Goal: Communication & Community: Answer question/provide support

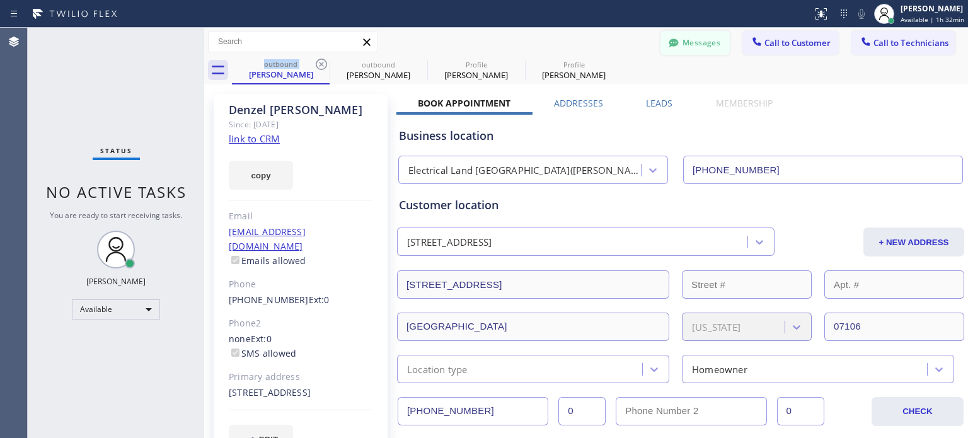
click at [687, 43] on button "Messages" at bounding box center [694, 43] width 69 height 24
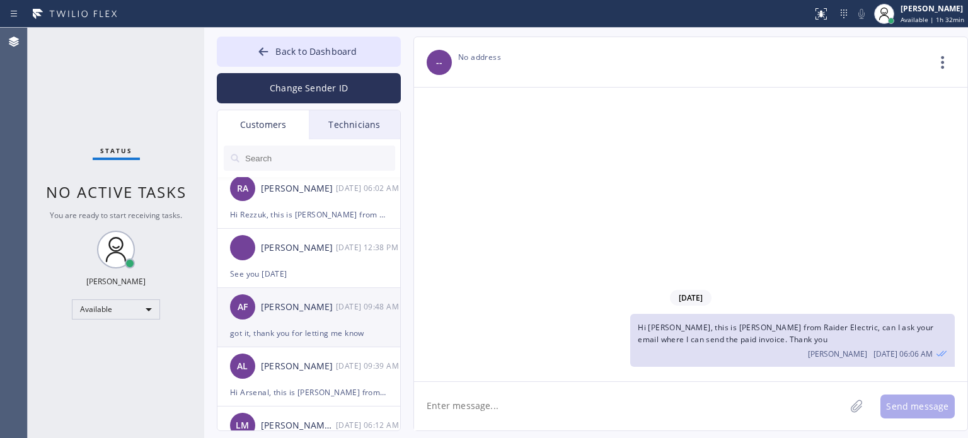
scroll to position [252, 0]
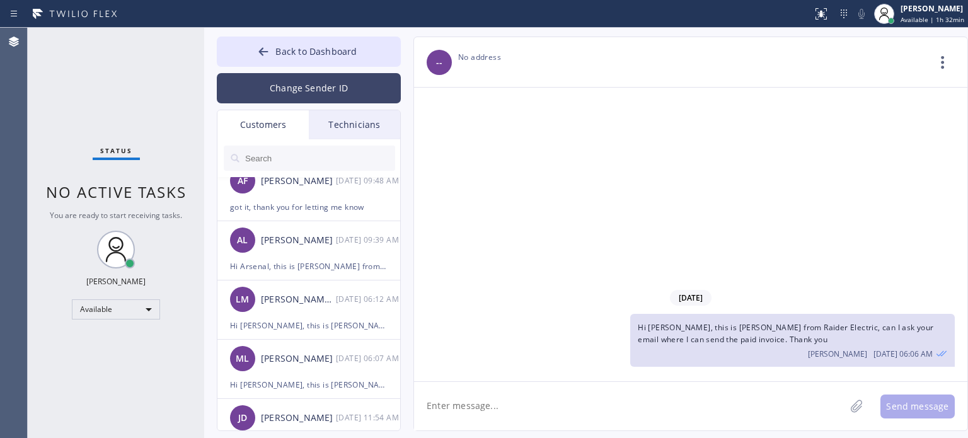
click at [290, 96] on button "Change Sender ID" at bounding box center [309, 88] width 184 height 30
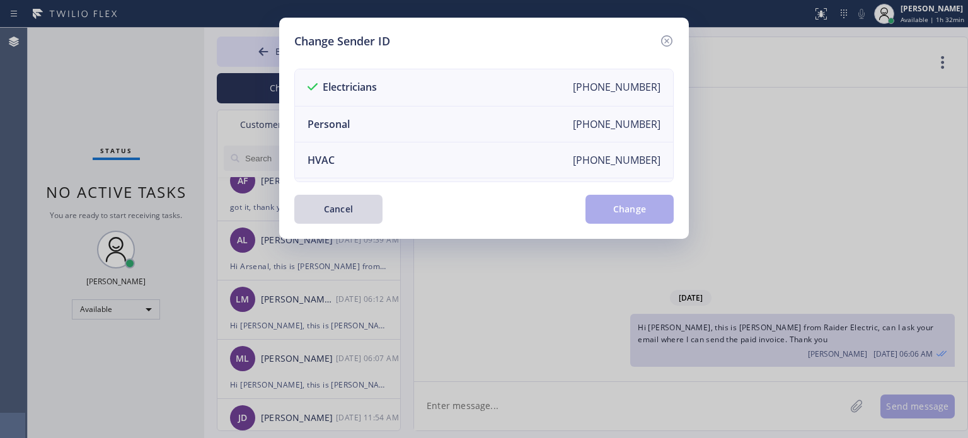
click at [444, 208] on div "Cancel Change" at bounding box center [483, 209] width 379 height 29
click at [324, 216] on button "Cancel" at bounding box center [338, 209] width 88 height 29
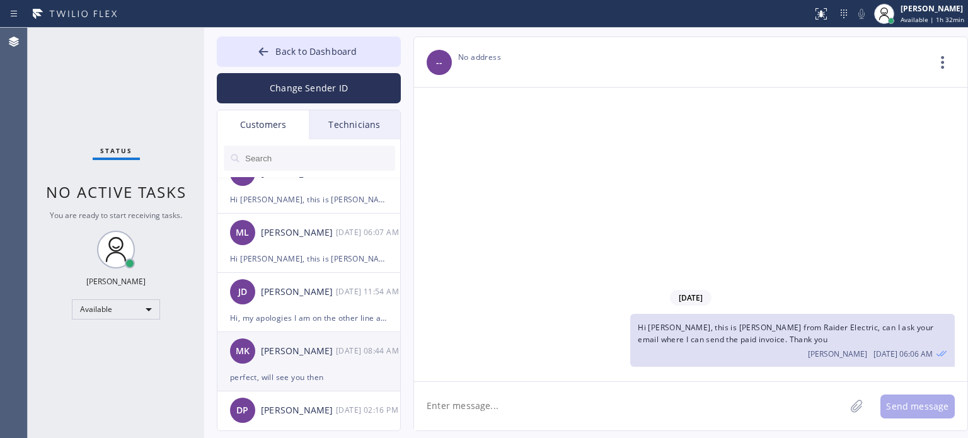
scroll to position [441, 0]
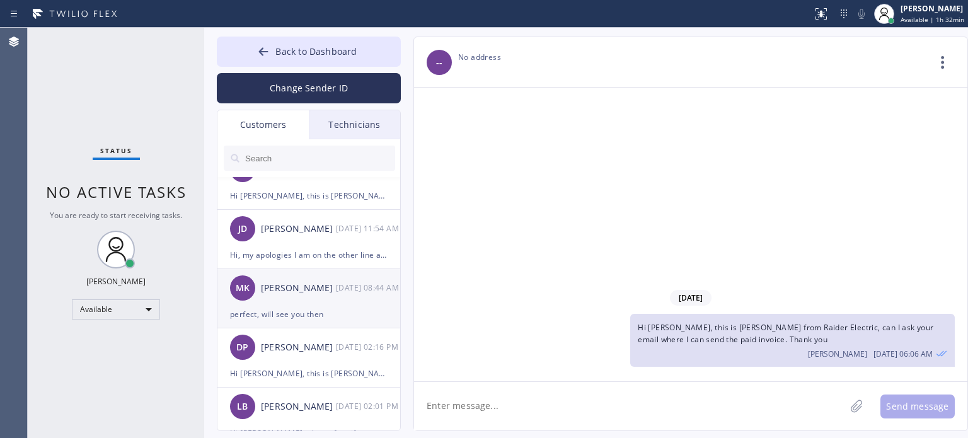
click at [312, 302] on div "MK [PERSON_NAME] [DATE] 08:44 AM" at bounding box center [309, 288] width 184 height 38
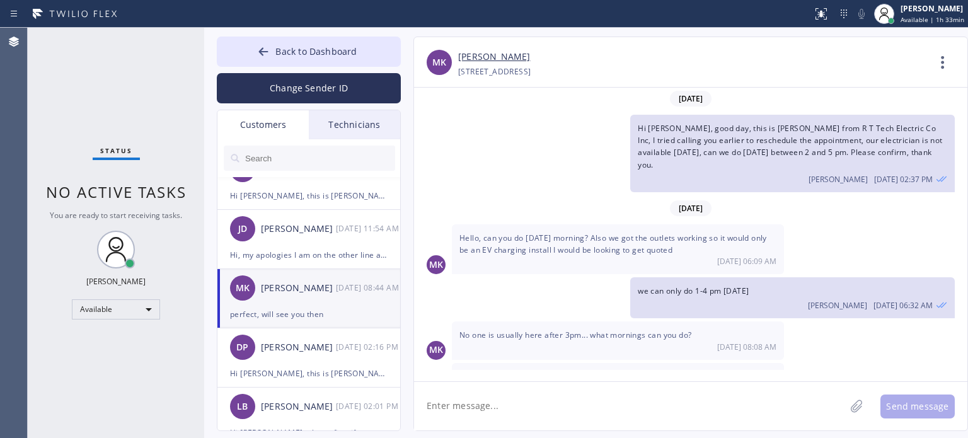
scroll to position [0, 0]
click at [331, 41] on button "Back to Dashboard" at bounding box center [309, 52] width 184 height 30
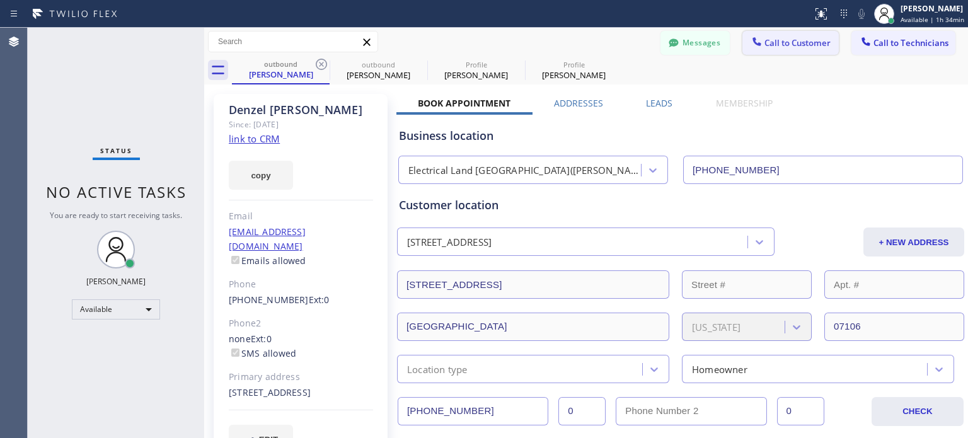
click at [764, 39] on span "Call to Customer" at bounding box center [797, 42] width 66 height 11
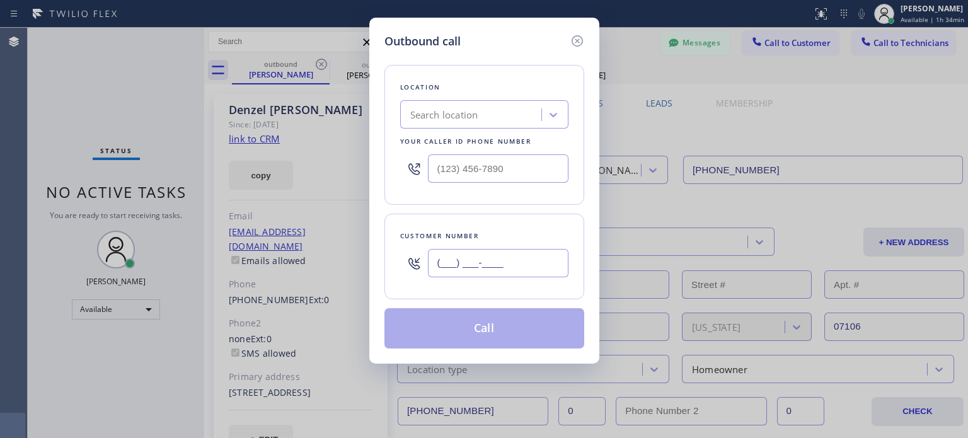
click at [514, 259] on input "(___) ___-____" at bounding box center [498, 263] width 140 height 28
paste input "732) 887-9067"
type input "[PHONE_NUMBER]"
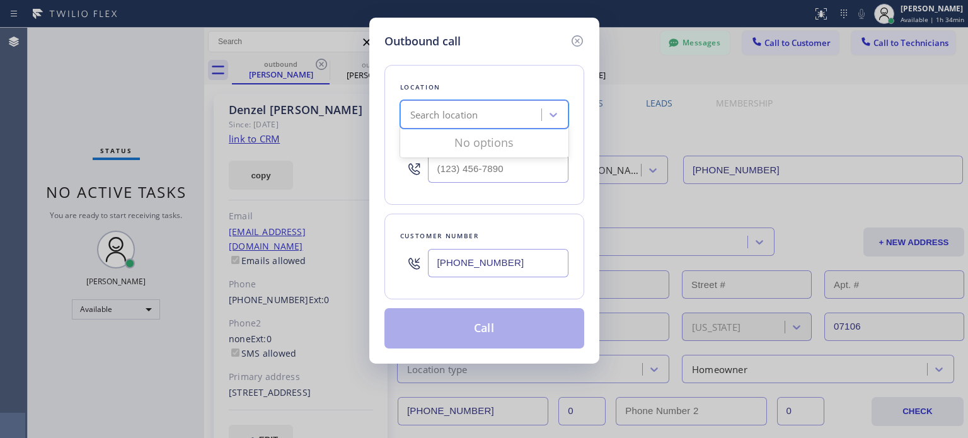
click at [411, 112] on div "Search location" at bounding box center [444, 115] width 68 height 14
paste input "[PERSON_NAME] Electric Inc"
type input "[PERSON_NAME] Electric Inc"
click at [453, 143] on div "[PERSON_NAME] Electric Inc" at bounding box center [484, 141] width 168 height 23
type input "[PHONE_NUMBER]"
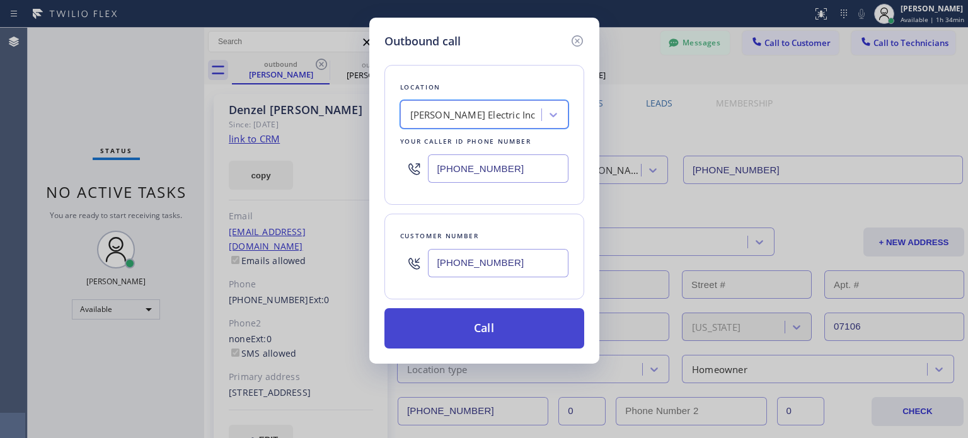
click at [450, 338] on button "Call" at bounding box center [484, 328] width 200 height 40
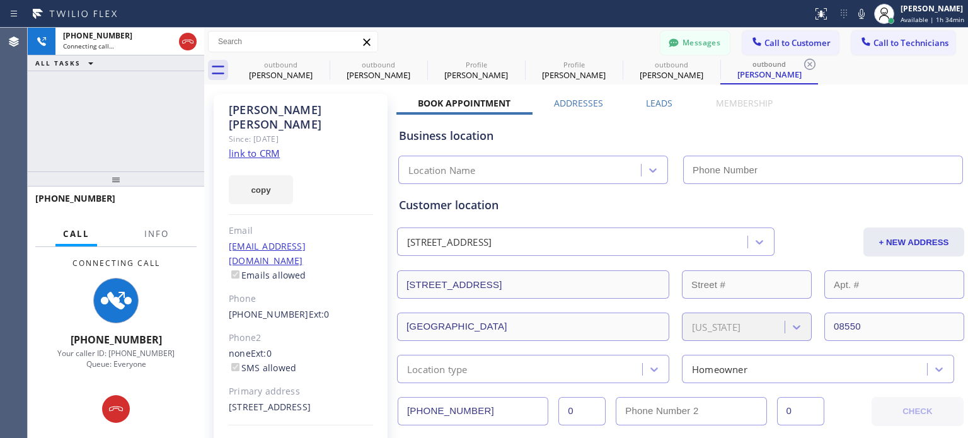
type input "[PHONE_NUMBER]"
click at [699, 37] on button "Messages" at bounding box center [694, 43] width 69 height 24
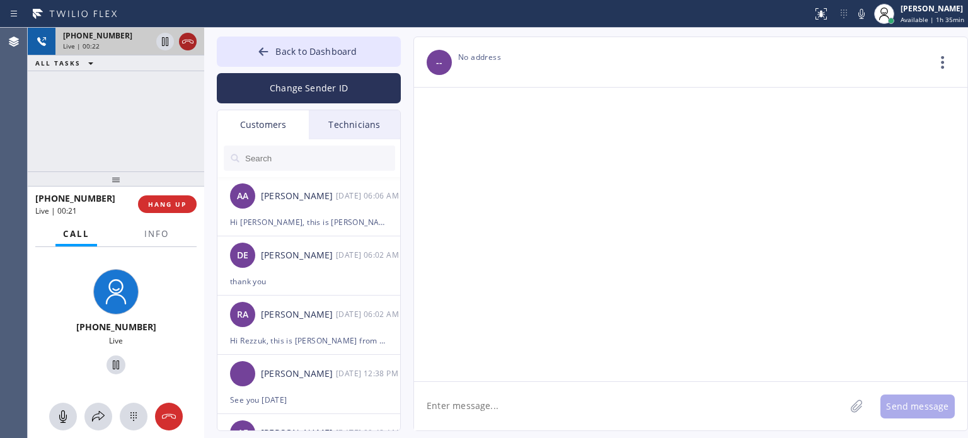
click at [184, 46] on icon at bounding box center [187, 41] width 15 height 15
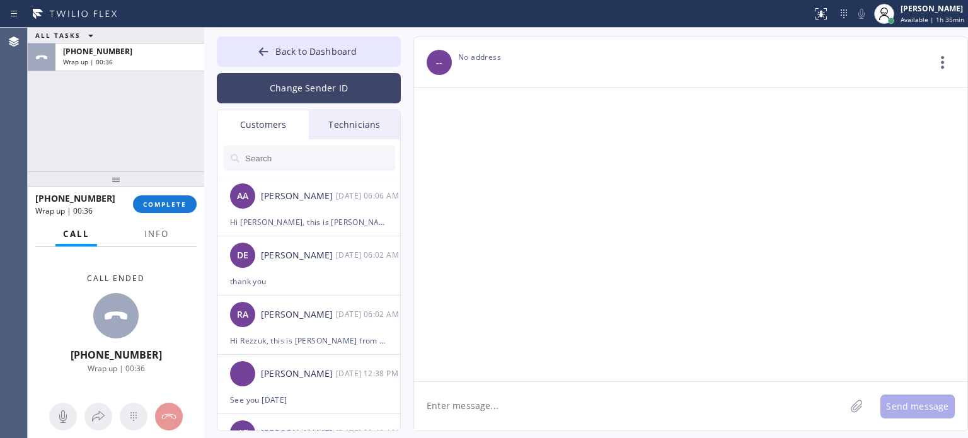
click at [307, 84] on button "Change Sender ID" at bounding box center [309, 88] width 184 height 30
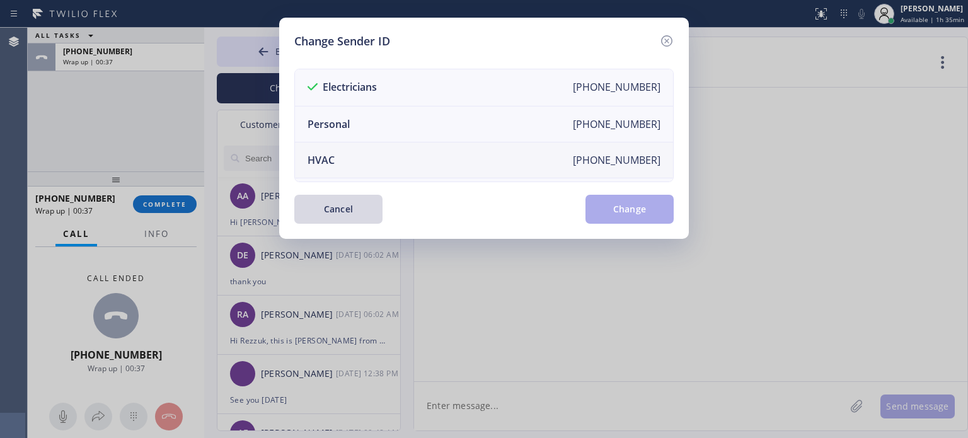
click at [342, 158] on li "HVAC [PHONE_NUMBER]" at bounding box center [484, 160] width 378 height 36
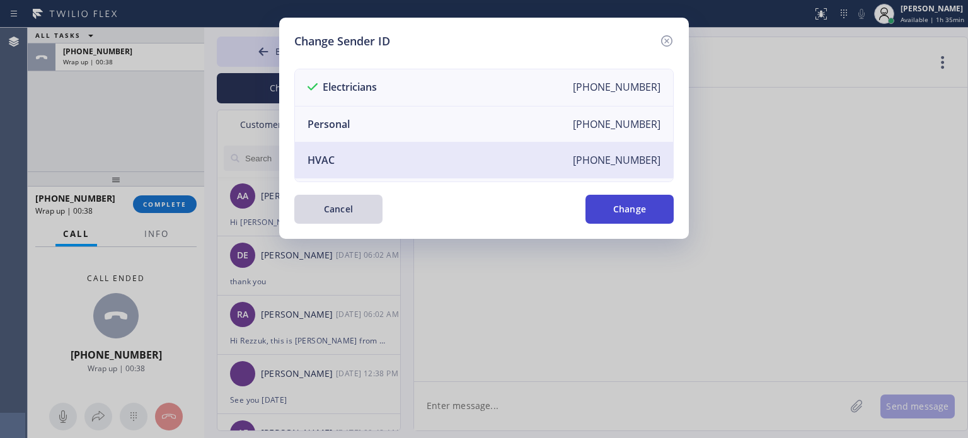
click at [647, 217] on button "Change" at bounding box center [629, 209] width 88 height 29
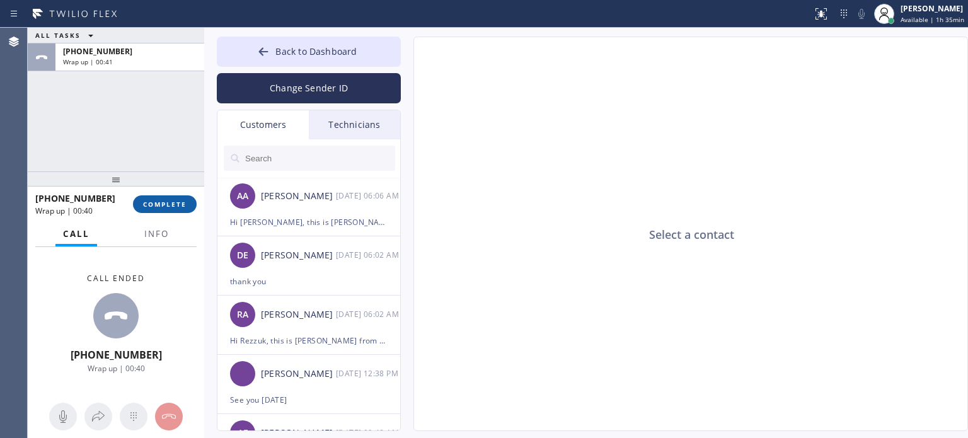
click at [163, 211] on button "COMPLETE" at bounding box center [165, 204] width 64 height 18
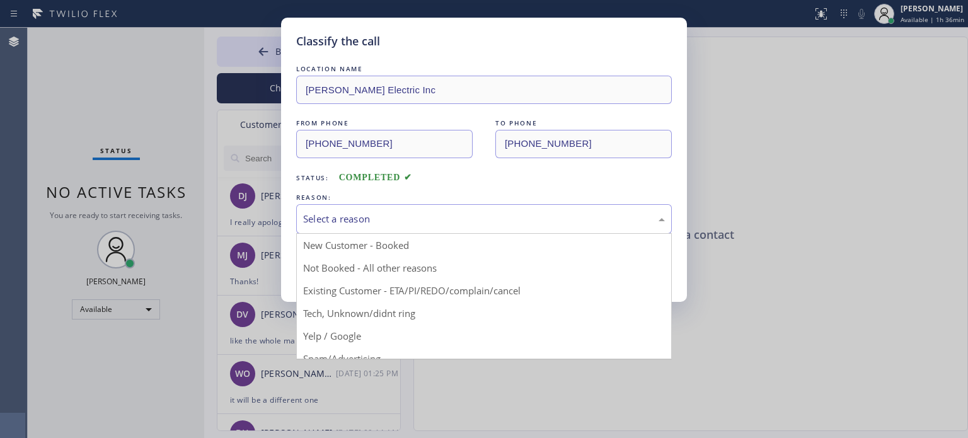
click at [404, 214] on div "Select a reason" at bounding box center [484, 219] width 362 height 14
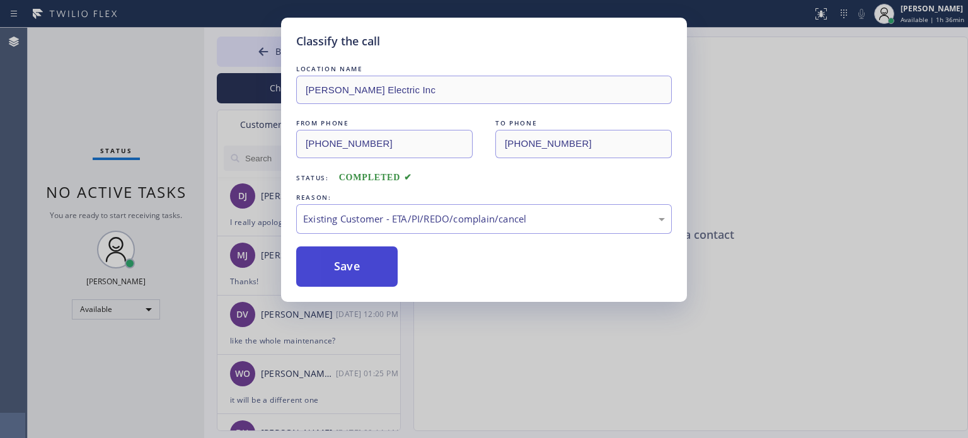
click at [346, 270] on button "Save" at bounding box center [346, 266] width 101 height 40
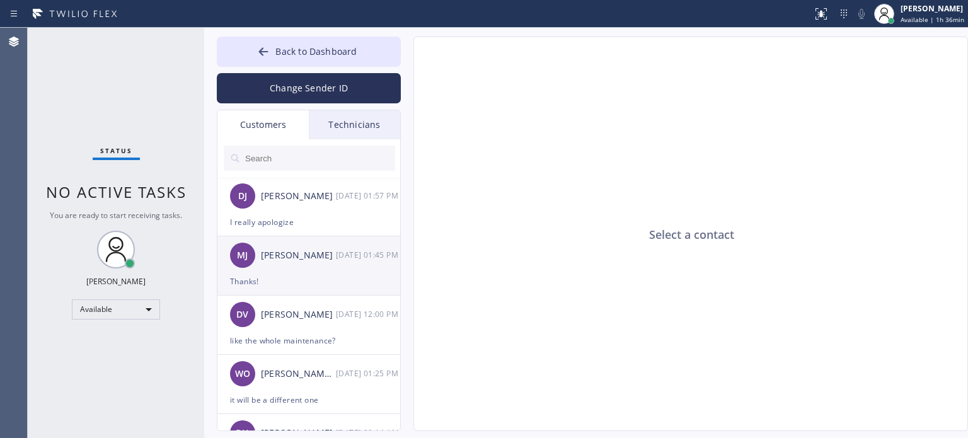
click at [262, 284] on div "Thanks!" at bounding box center [309, 281] width 158 height 14
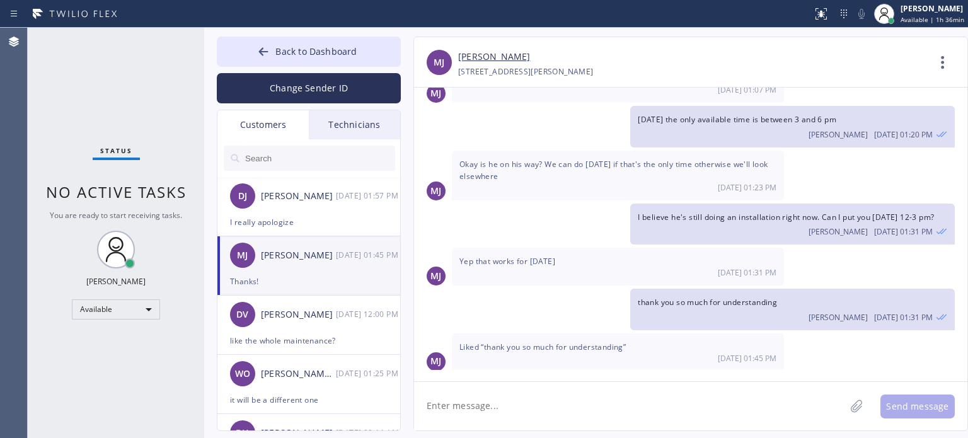
scroll to position [941, 0]
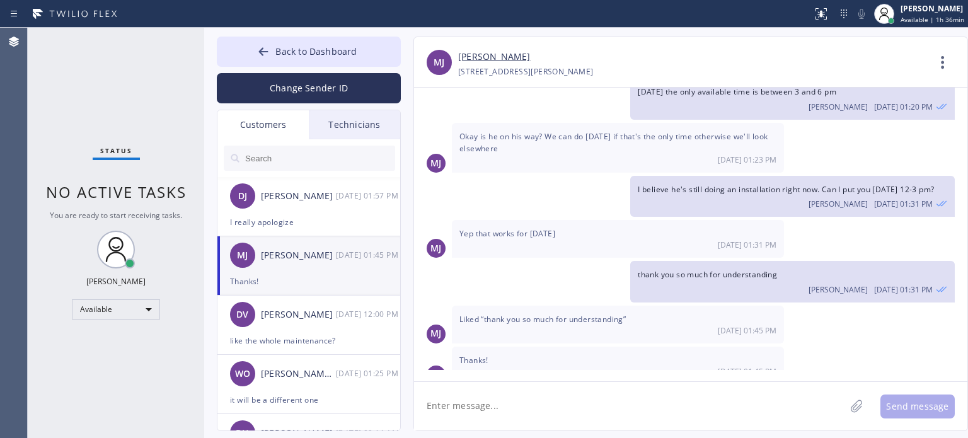
click at [522, 406] on textarea at bounding box center [629, 406] width 431 height 49
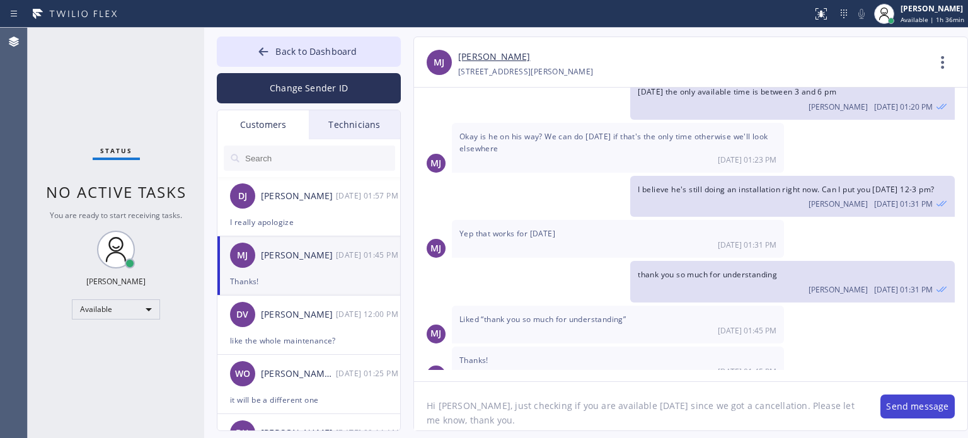
type textarea "Hi [PERSON_NAME], just checking if you are available [DATE] since we got a canc…"
click at [896, 407] on button "Send message" at bounding box center [917, 406] width 74 height 24
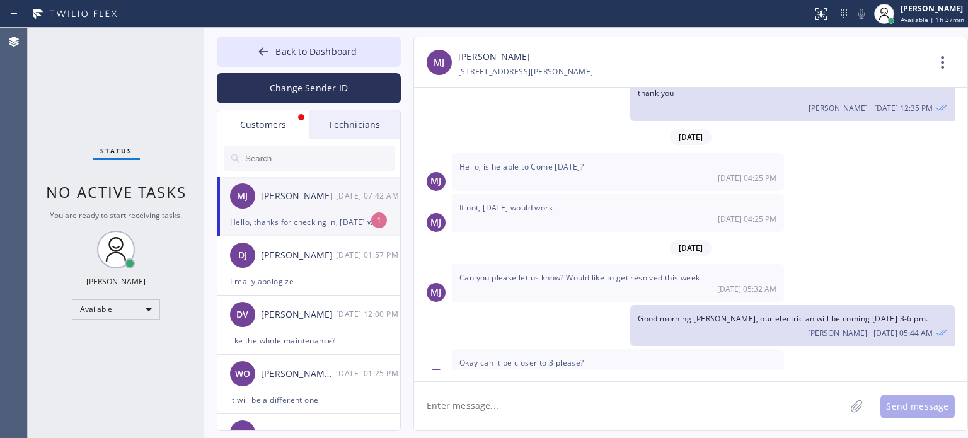
scroll to position [1066, 0]
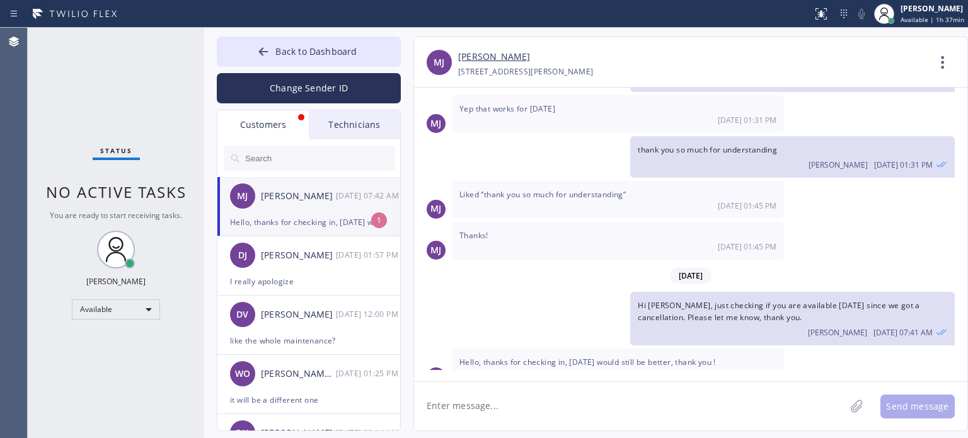
click at [310, 216] on div "Hello, thanks for checking in, [DATE] would still be better, thank you !" at bounding box center [309, 222] width 158 height 14
click at [502, 416] on textarea at bounding box center [629, 406] width 431 height 49
type textarea "got it, thank you"
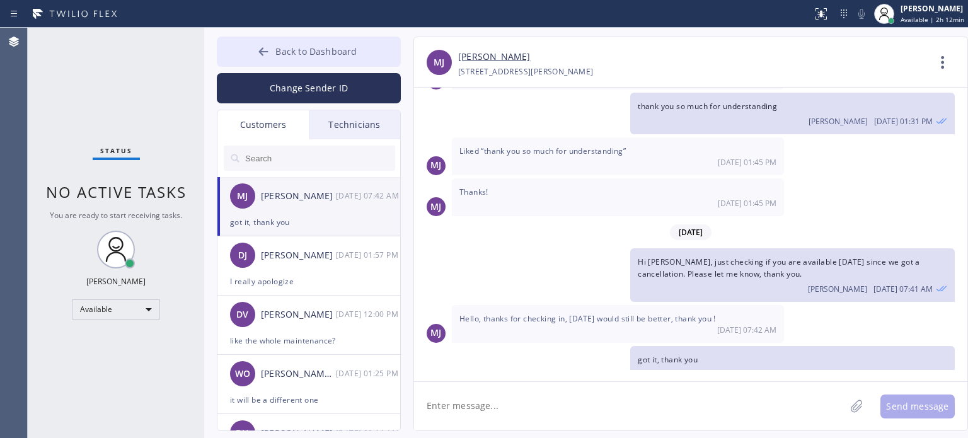
click at [308, 52] on span "Back to Dashboard" at bounding box center [315, 51] width 81 height 12
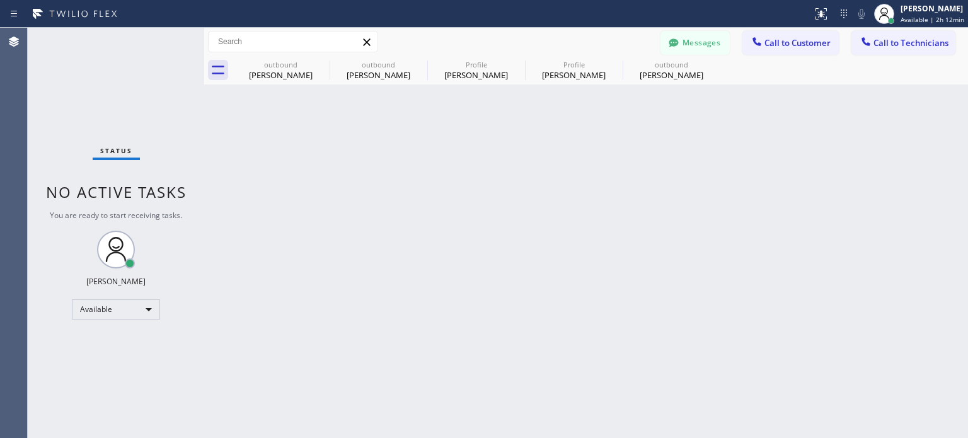
click at [815, 37] on span "Call to Customer" at bounding box center [797, 42] width 66 height 11
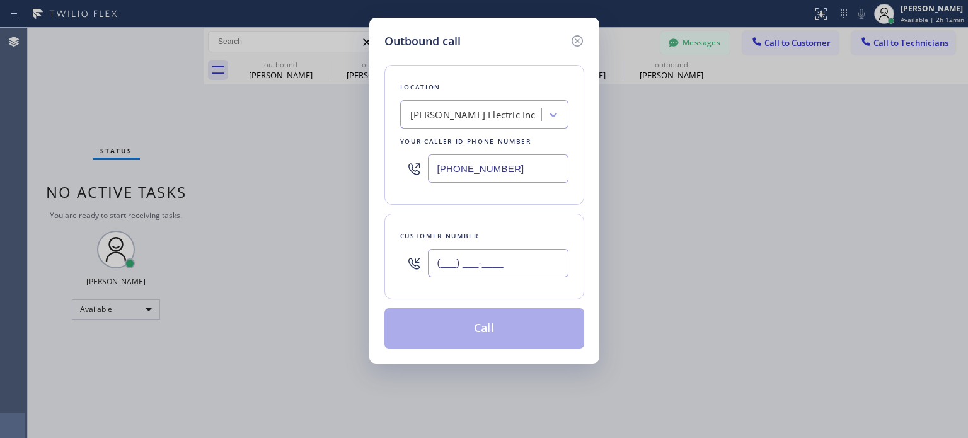
click at [471, 260] on input "(___) ___-____" at bounding box center [498, 263] width 140 height 28
paste input "908) 917-8444"
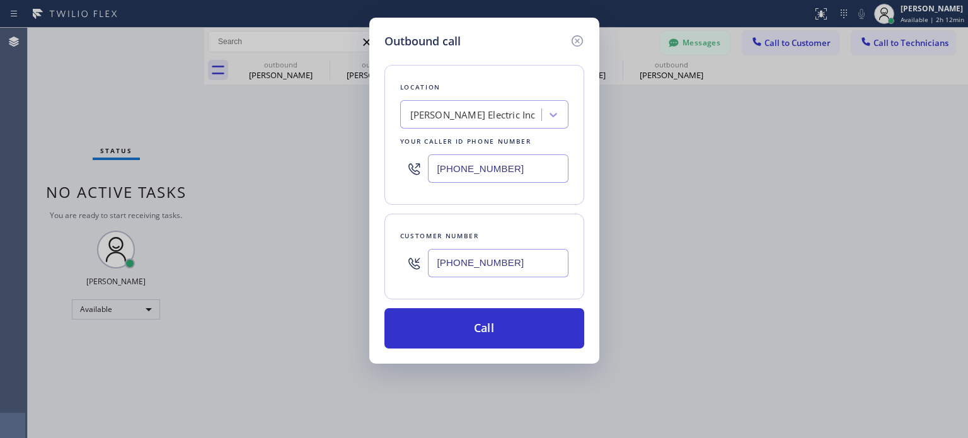
type input "[PHONE_NUMBER]"
click at [460, 163] on input "[PHONE_NUMBER]" at bounding box center [498, 168] width 140 height 28
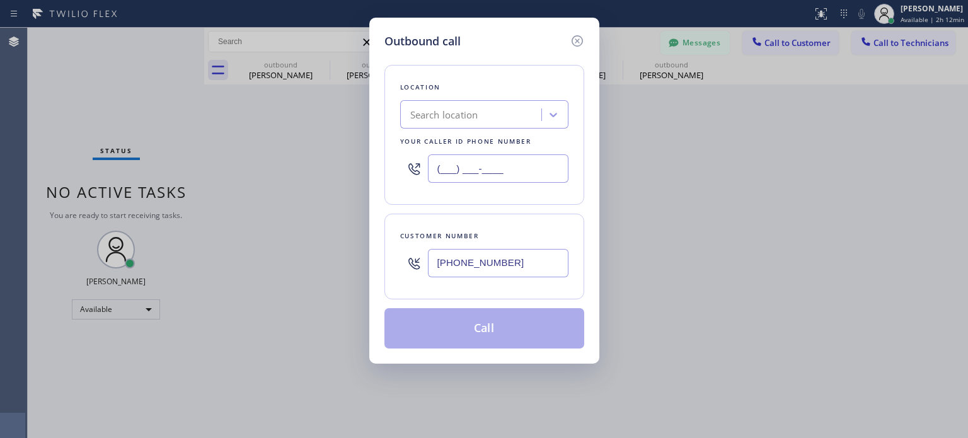
type input "(___) ___-____"
click at [471, 113] on div "Search location" at bounding box center [444, 115] width 68 height 14
paste input "Electrical Garage Scotch Plains(Raider Electric)"
type input "Electrical Garage Scotch Plains(Raider Electric)"
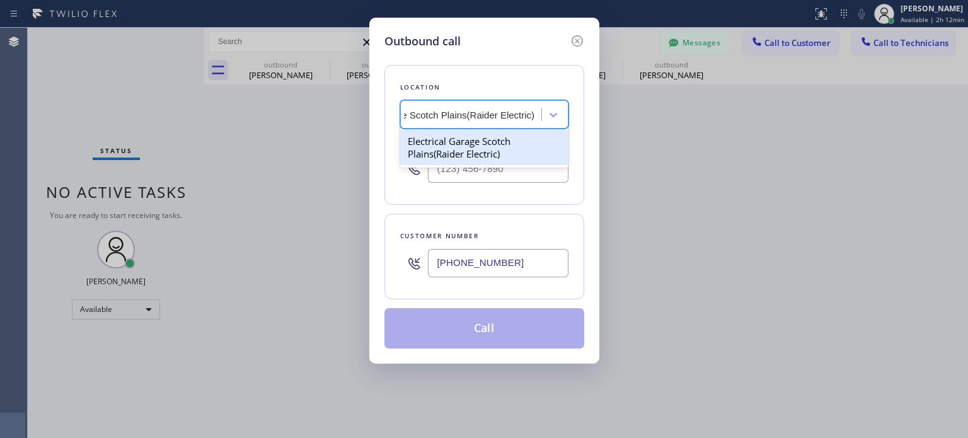
click at [471, 144] on div "Electrical Garage Scotch Plains(Raider Electric)" at bounding box center [484, 147] width 168 height 35
type input "[PHONE_NUMBER]"
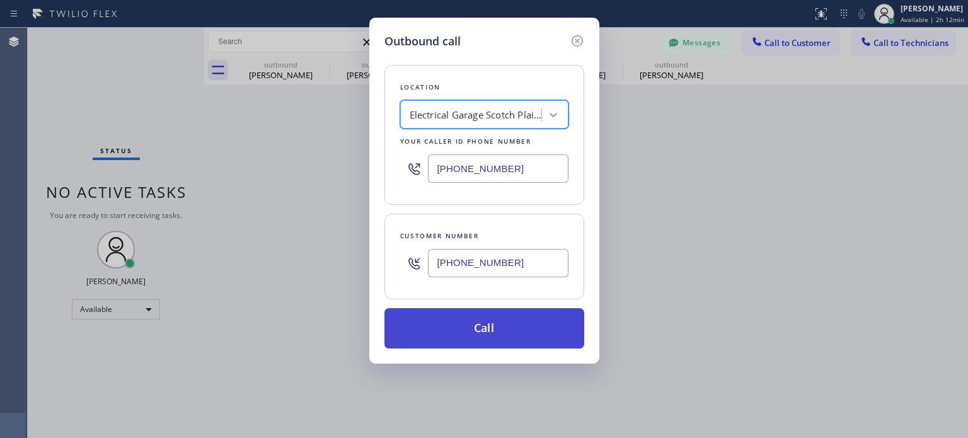
click at [469, 319] on button "Call" at bounding box center [484, 328] width 200 height 40
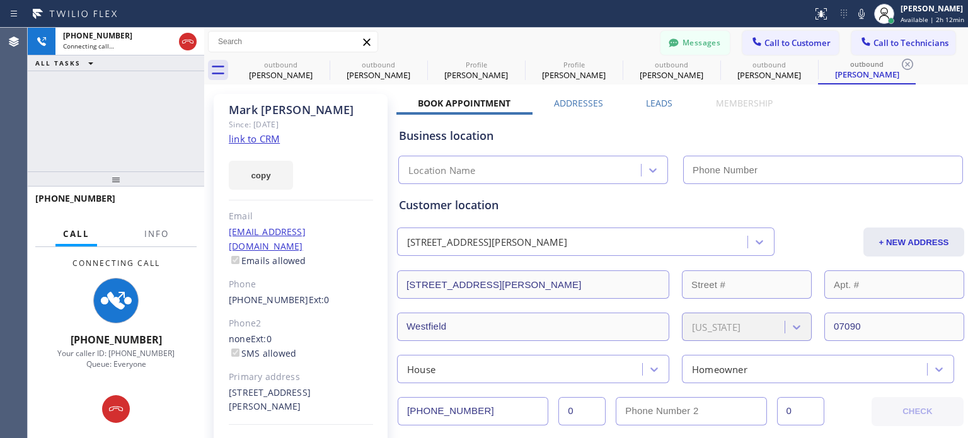
type input "[PHONE_NUMBER]"
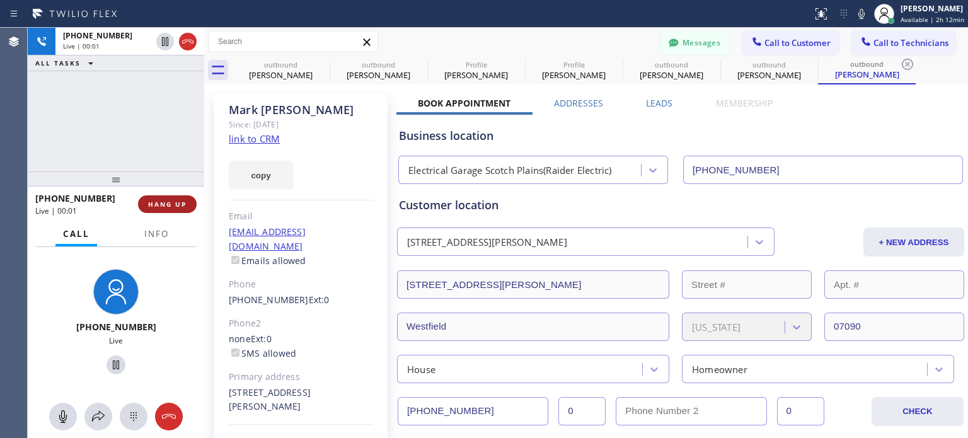
click at [154, 202] on span "HANG UP" at bounding box center [167, 204] width 38 height 9
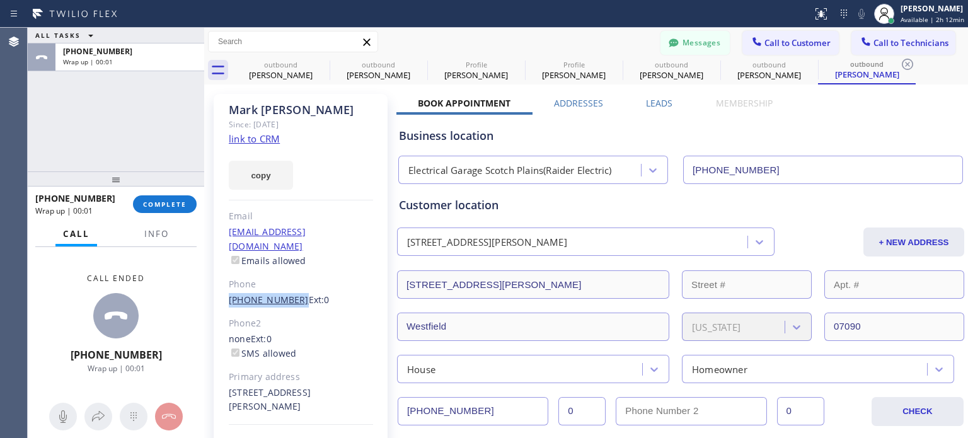
copy link "[PHONE_NUMBER]"
drag, startPoint x: 227, startPoint y: 285, endPoint x: 289, endPoint y: 279, distance: 62.6
click at [289, 279] on div "[PERSON_NAME] Since: [DATE] link to CRM copy Email [EMAIL_ADDRESS][DOMAIN_NAME]…" at bounding box center [301, 288] width 174 height 389
click at [184, 209] on button "COMPLETE" at bounding box center [165, 204] width 64 height 18
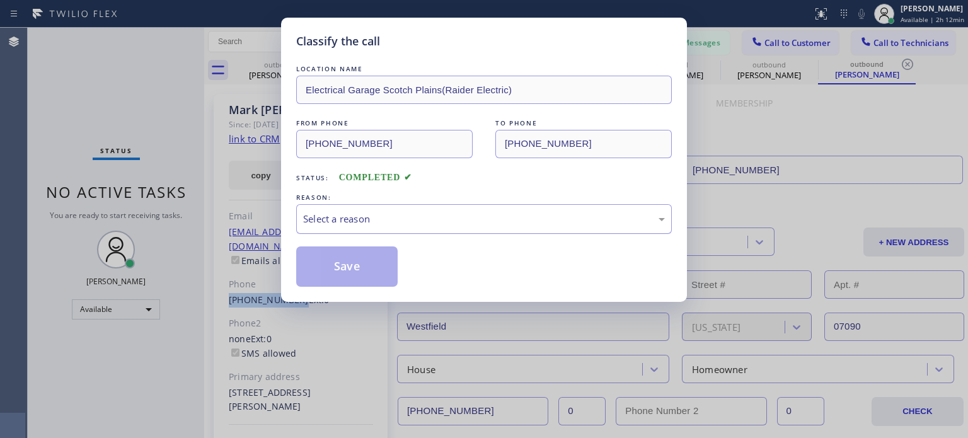
click at [376, 228] on div "Select a reason" at bounding box center [484, 219] width 376 height 30
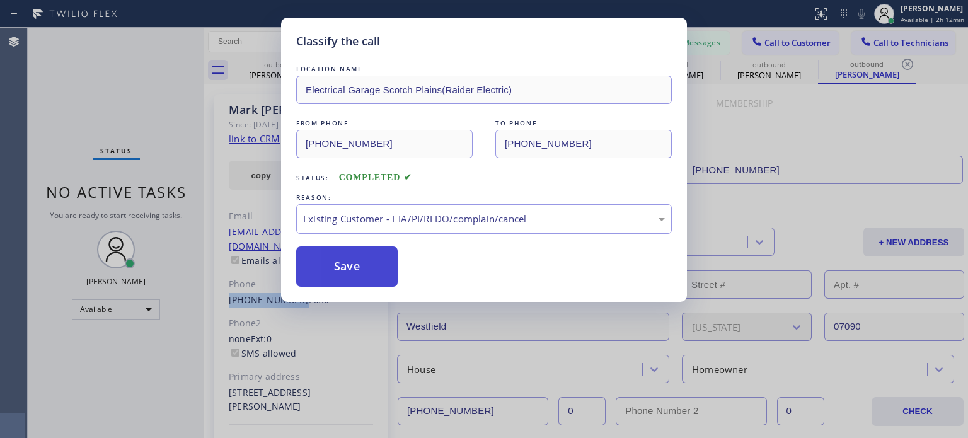
drag, startPoint x: 404, startPoint y: 286, endPoint x: 381, endPoint y: 268, distance: 28.7
click at [372, 260] on button "Save" at bounding box center [346, 266] width 101 height 40
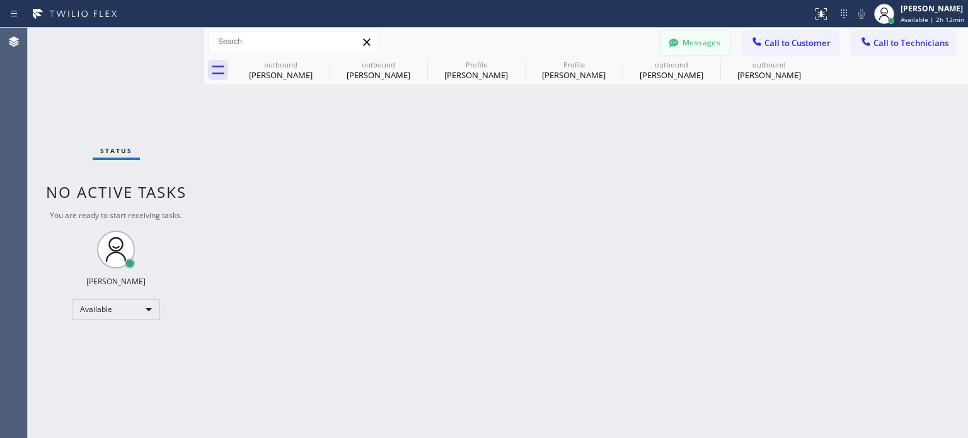
click at [716, 43] on button "Messages" at bounding box center [694, 43] width 69 height 24
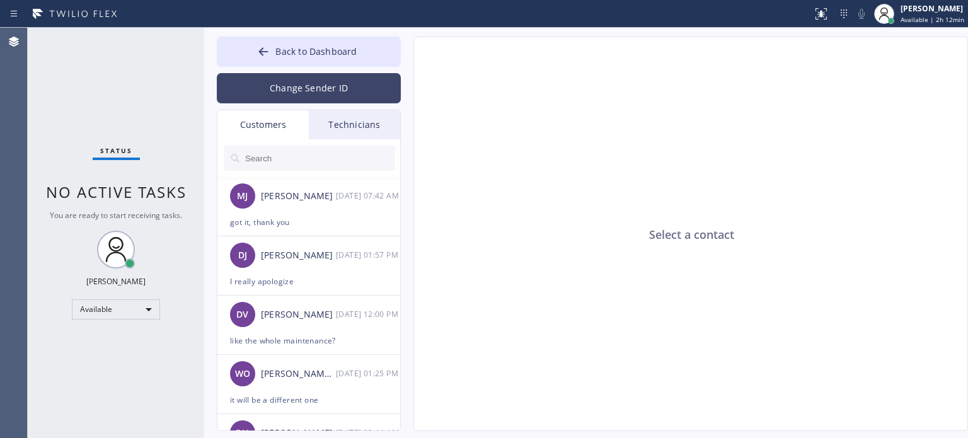
click at [273, 95] on button "Change Sender ID" at bounding box center [309, 88] width 184 height 30
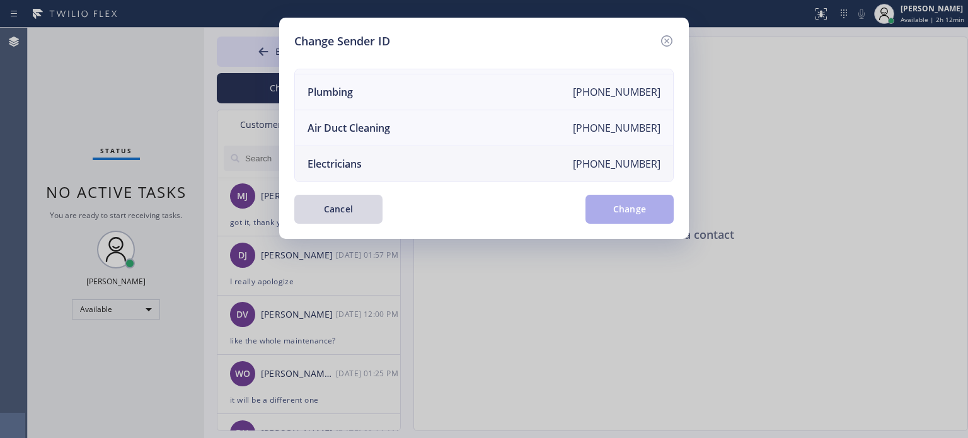
scroll to position [147, 0]
click at [353, 159] on div "Electricians" at bounding box center [334, 164] width 54 height 14
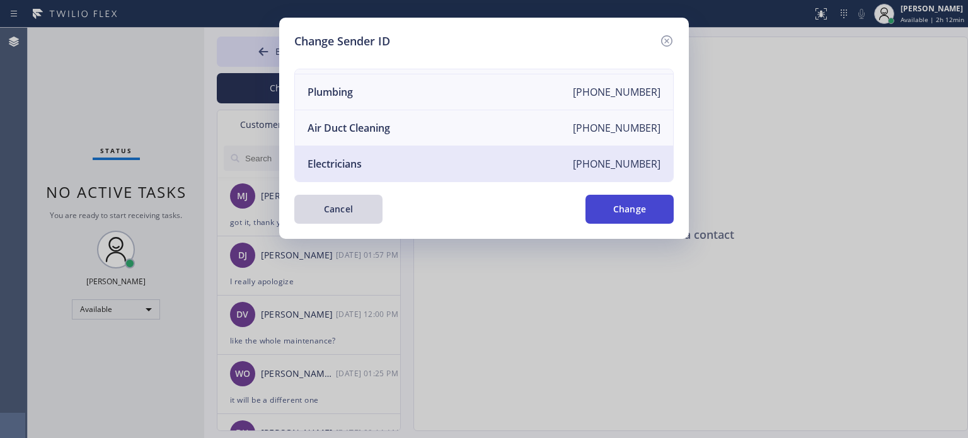
click at [629, 206] on button "Change" at bounding box center [629, 209] width 88 height 29
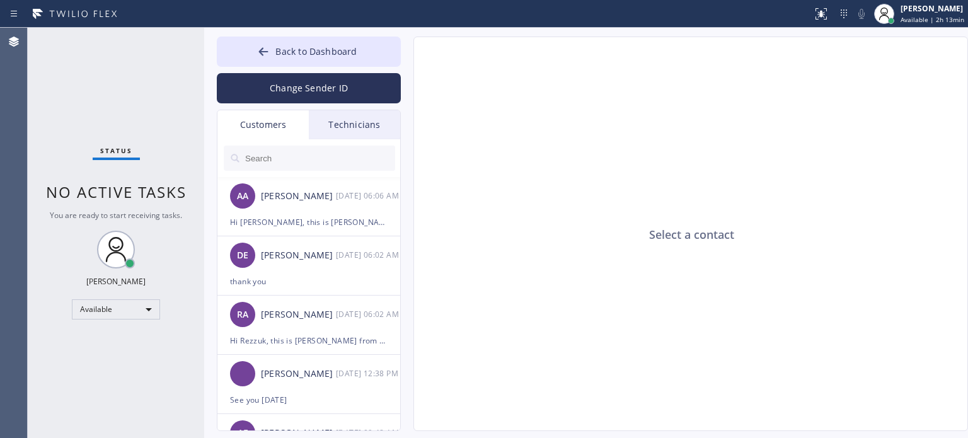
click at [272, 158] on input "text" at bounding box center [319, 158] width 151 height 25
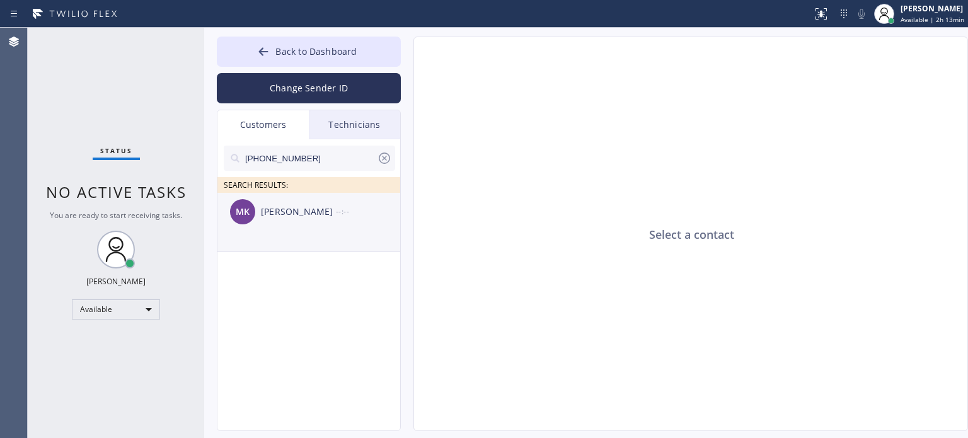
click at [284, 213] on div "[PERSON_NAME]" at bounding box center [298, 212] width 75 height 14
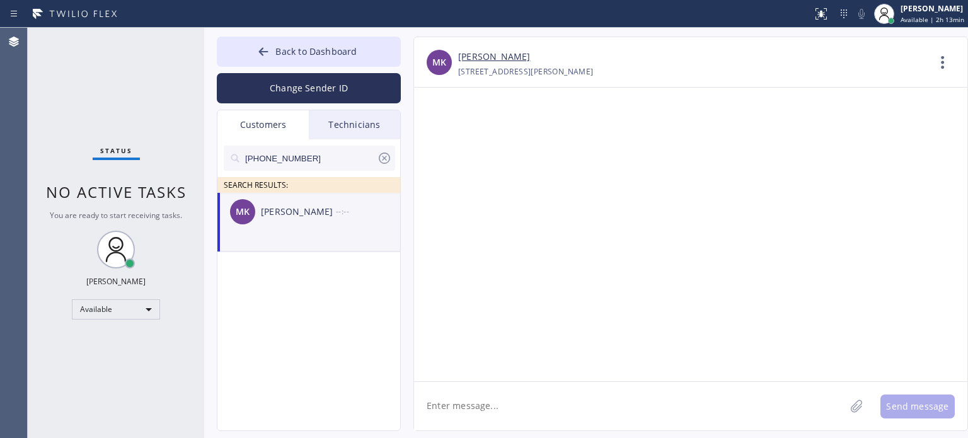
click at [514, 408] on textarea at bounding box center [629, 406] width 431 height 49
paste textarea "Raider Electric"
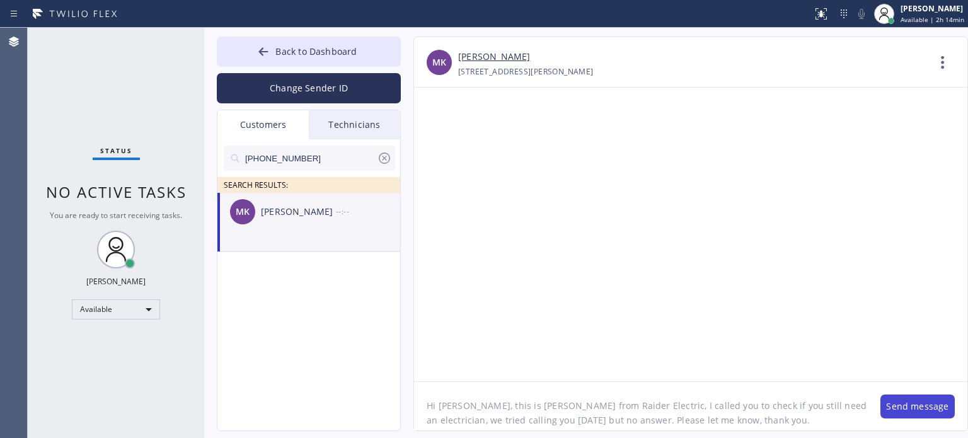
type textarea "Hi [PERSON_NAME], this is [PERSON_NAME] from Raider Electric, I called you to c…"
click at [927, 401] on button "Send message" at bounding box center [917, 406] width 74 height 24
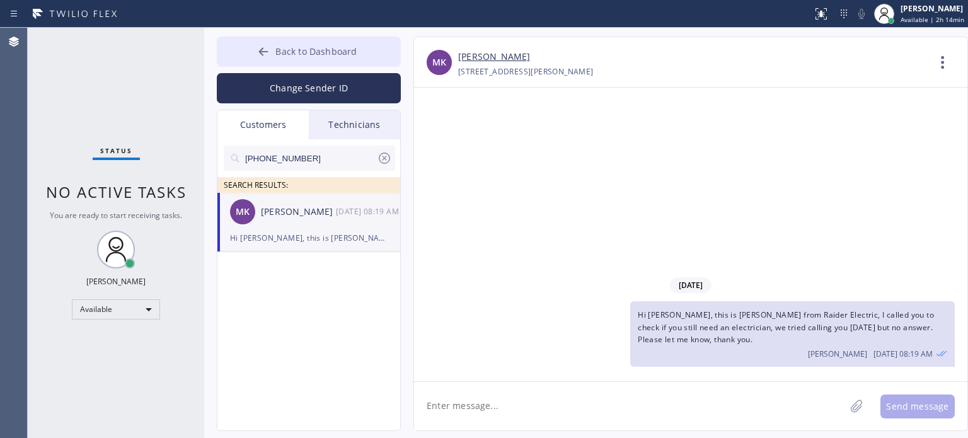
click at [267, 53] on icon at bounding box center [263, 51] width 13 height 13
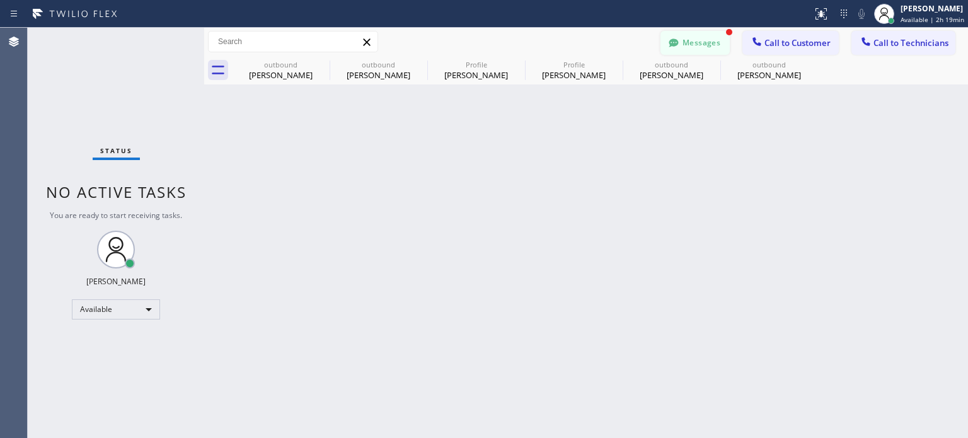
click at [709, 40] on button "Messages" at bounding box center [694, 43] width 69 height 24
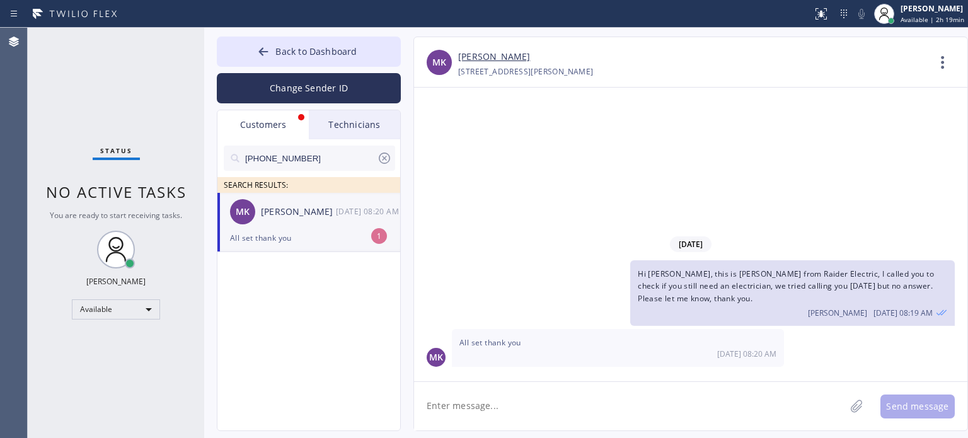
click at [302, 241] on div "All set thank you" at bounding box center [309, 238] width 158 height 14
click at [512, 403] on textarea at bounding box center [629, 406] width 431 height 49
type textarea "thank you for letting me know"
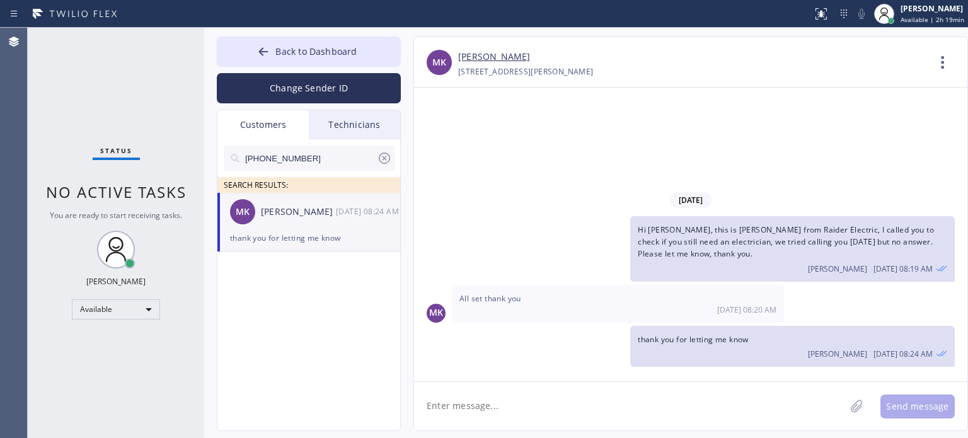
click at [385, 158] on icon at bounding box center [384, 158] width 15 height 15
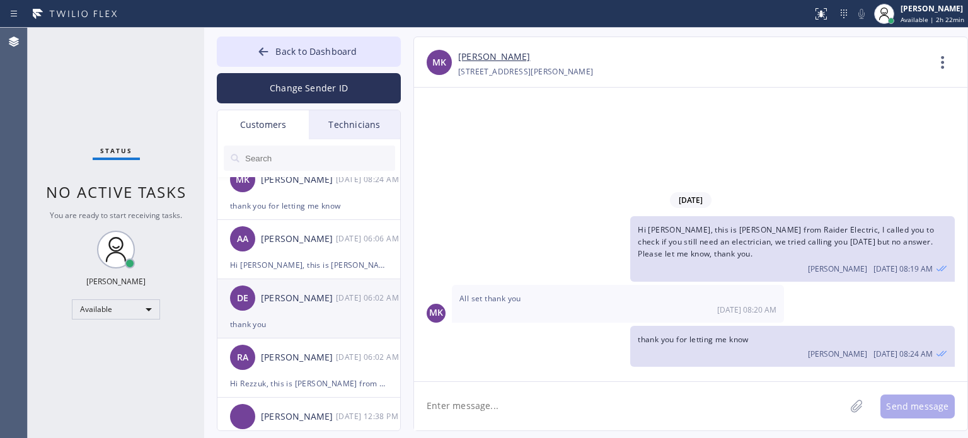
scroll to position [63, 0]
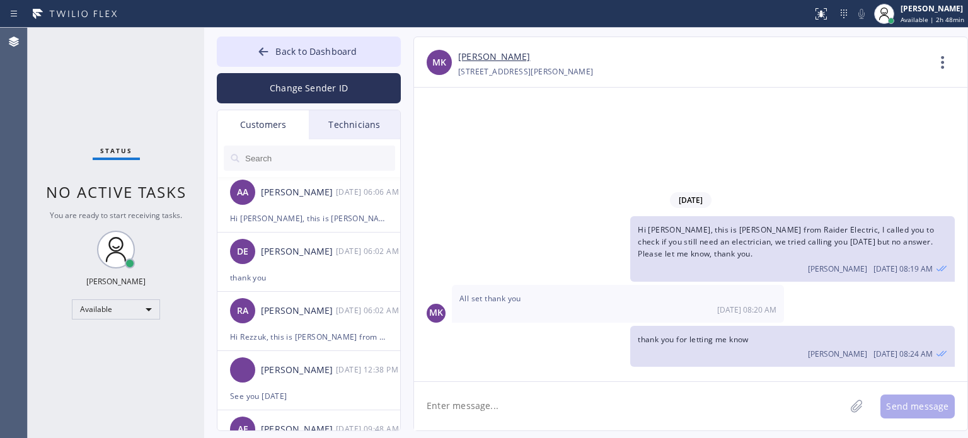
click at [732, 401] on textarea at bounding box center [629, 406] width 431 height 49
click at [775, 96] on div "[DATE] Hi [PERSON_NAME], this is [PERSON_NAME] from Raider Electric, I called y…" at bounding box center [690, 235] width 553 height 294
click at [832, 138] on div "[DATE] Hi [PERSON_NAME], this is [PERSON_NAME] from Raider Electric, I called y…" at bounding box center [690, 235] width 553 height 294
